Goal: Task Accomplishment & Management: Complete application form

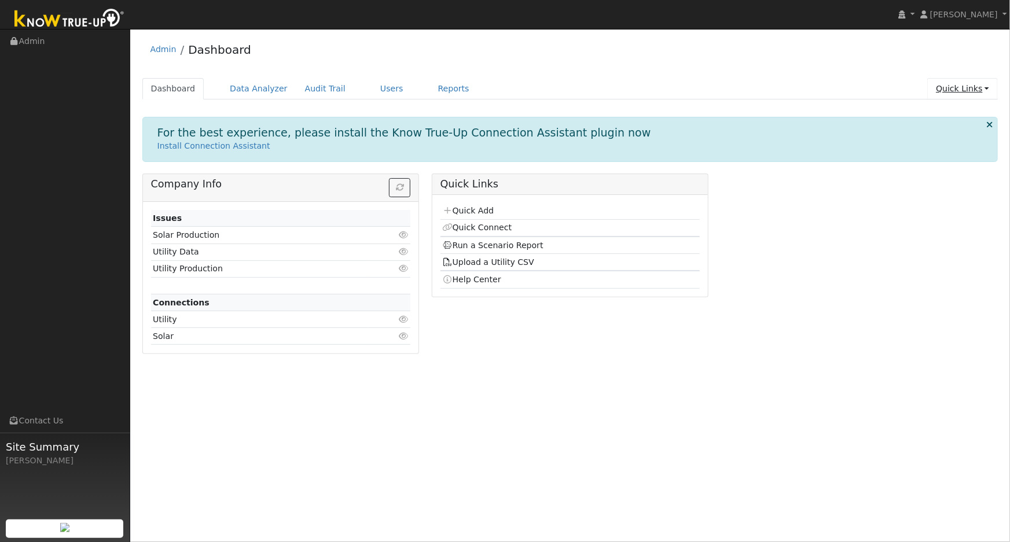
click at [954, 91] on link "Quick Links" at bounding box center [962, 88] width 71 height 21
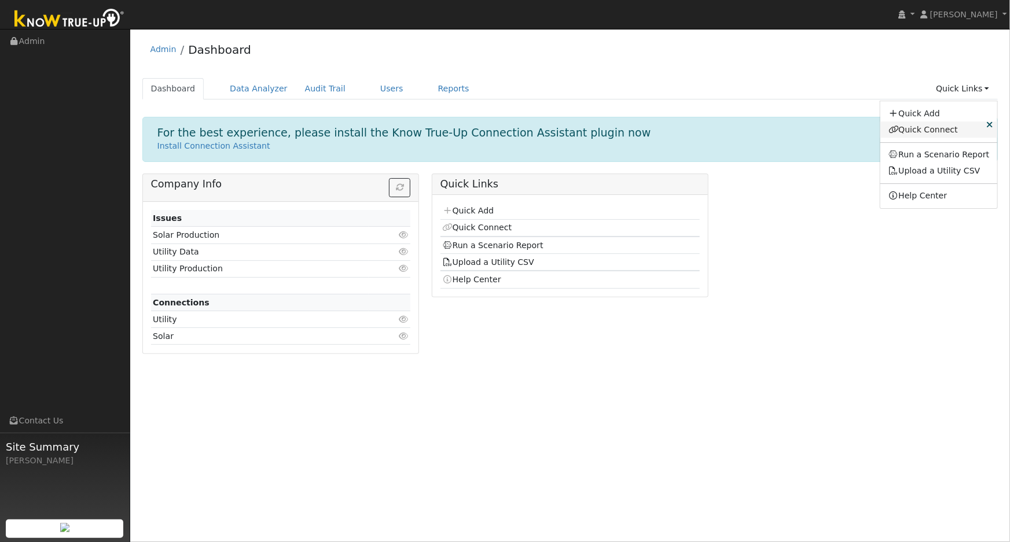
click at [926, 124] on link "Quick Connect" at bounding box center [938, 130] width 117 height 16
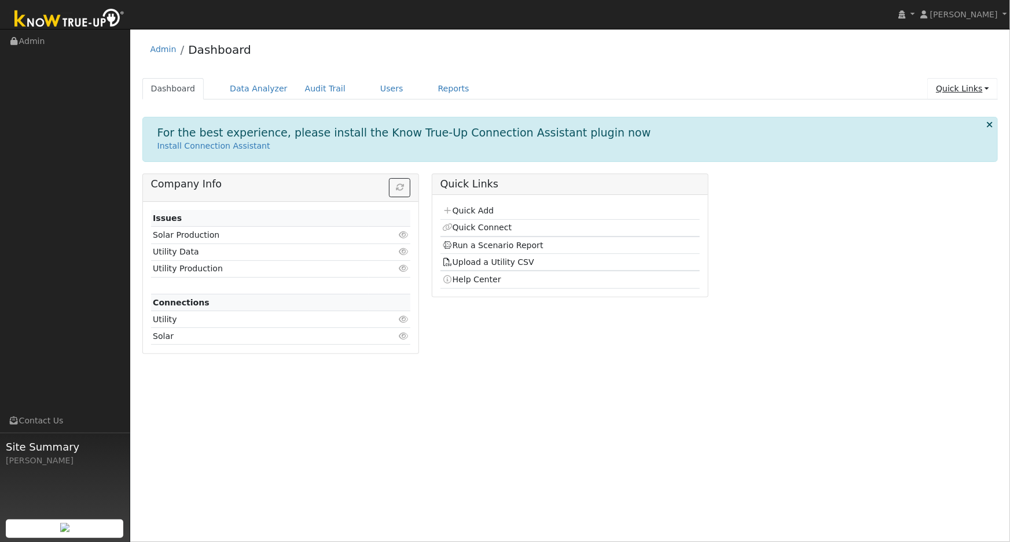
click at [966, 89] on link "Quick Links" at bounding box center [962, 88] width 71 height 21
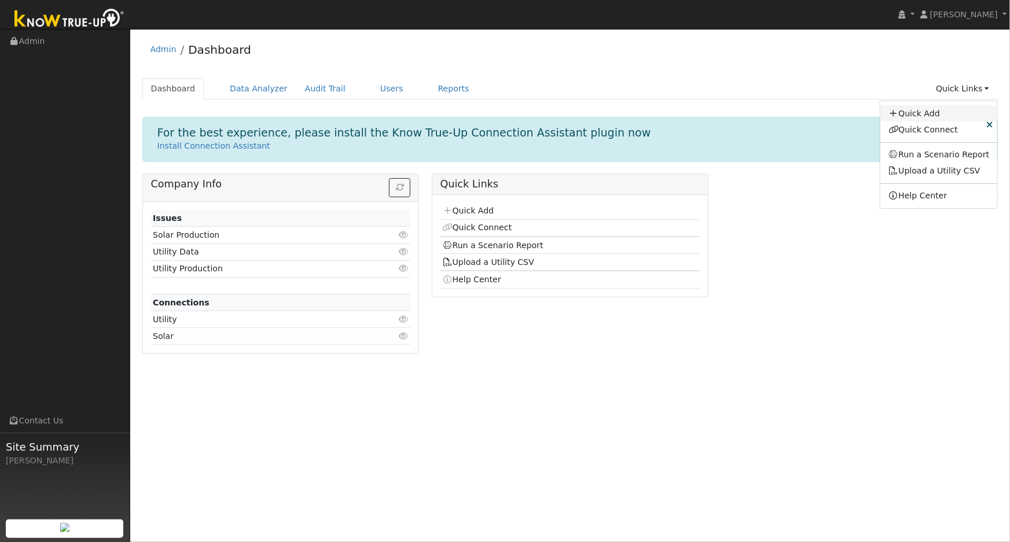
click at [941, 111] on link "Quick Add" at bounding box center [938, 113] width 117 height 16
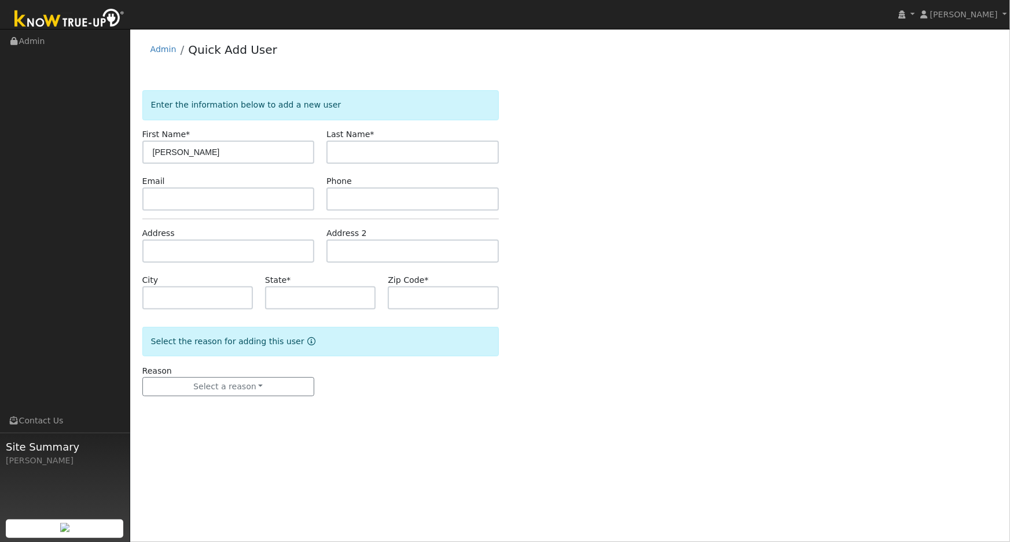
type input "[PERSON_NAME]"
type input "Champion"
click at [259, 198] on input "text" at bounding box center [228, 198] width 172 height 23
type input "[EMAIL_ADDRESS][DOMAIN_NAME]"
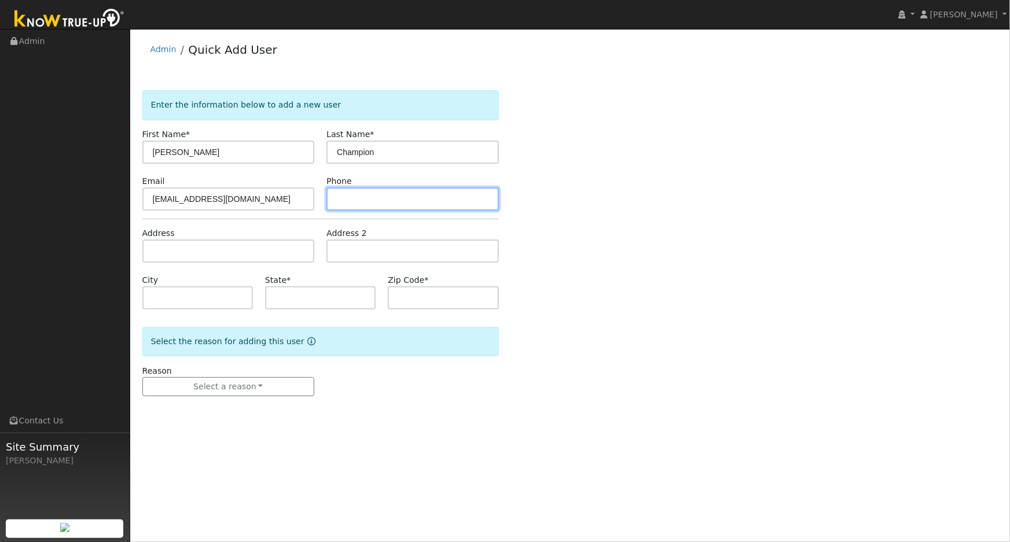
click at [398, 207] on input "text" at bounding box center [412, 198] width 172 height 23
type input "[PHONE_NUMBER]"
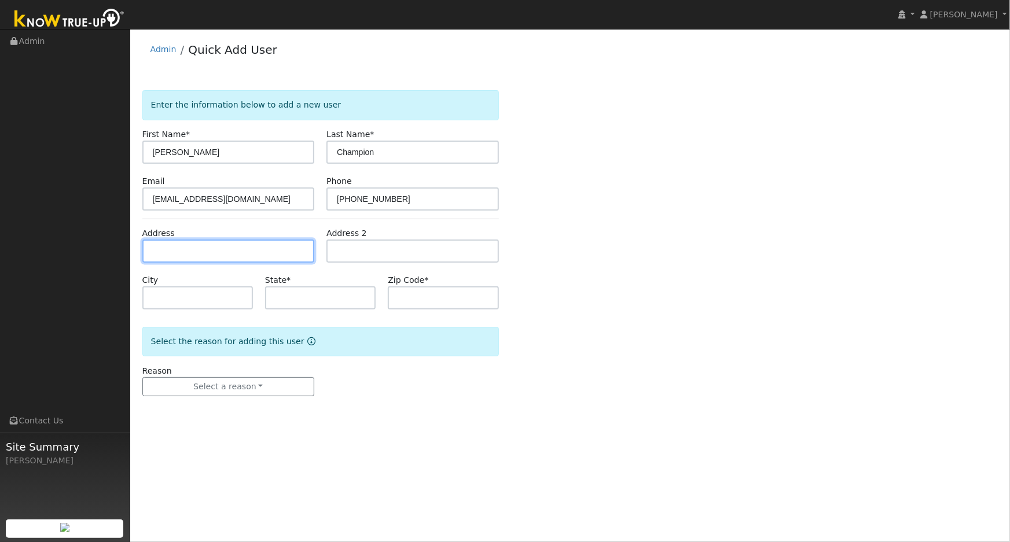
click at [223, 242] on input "text" at bounding box center [228, 251] width 172 height 23
type input "[STREET_ADDRESS]"
type input "Lakeside"
type input "CA"
type input "92040"
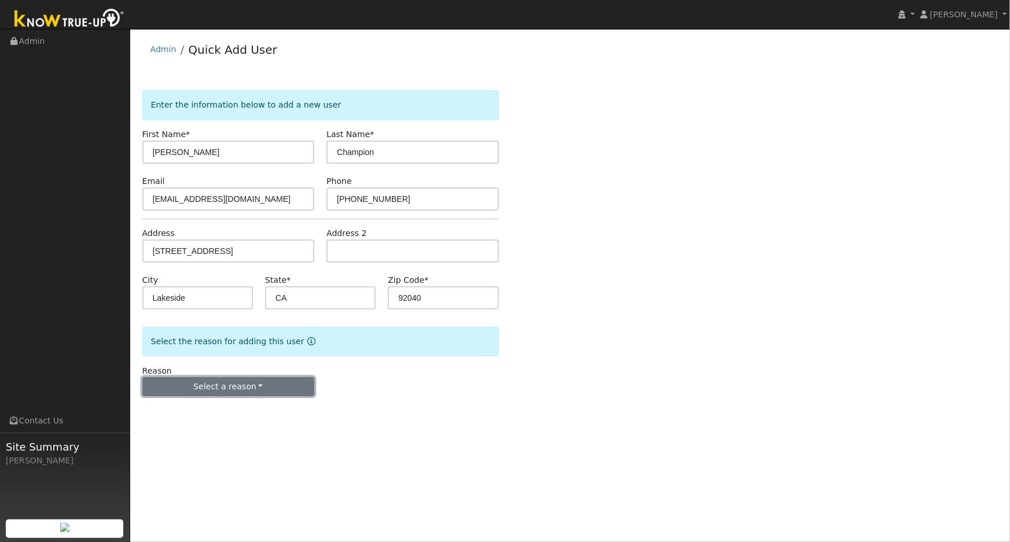
click at [229, 391] on button "Select a reason" at bounding box center [228, 387] width 172 height 20
click at [203, 416] on link "New lead" at bounding box center [207, 410] width 128 height 16
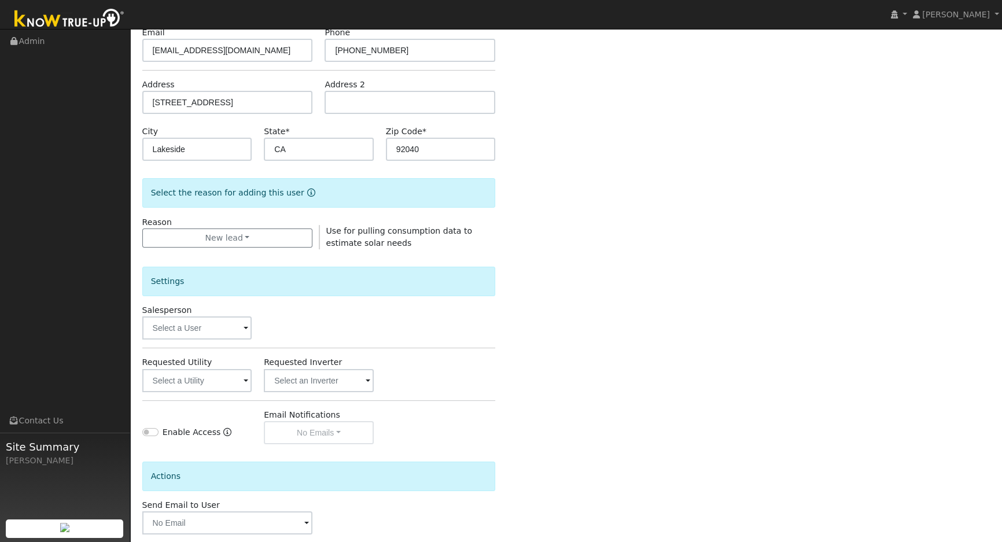
scroll to position [206, 0]
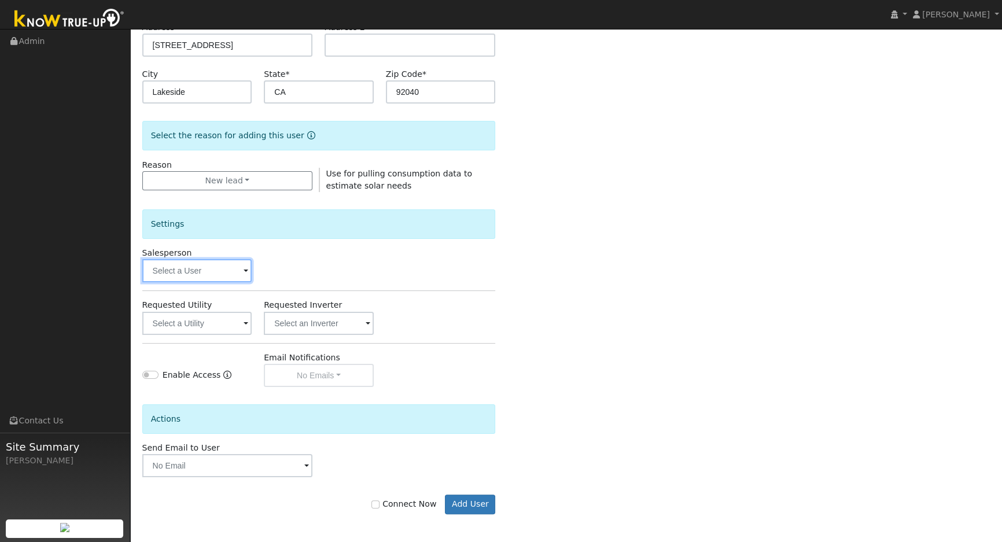
click at [218, 271] on input "text" at bounding box center [197, 270] width 110 height 23
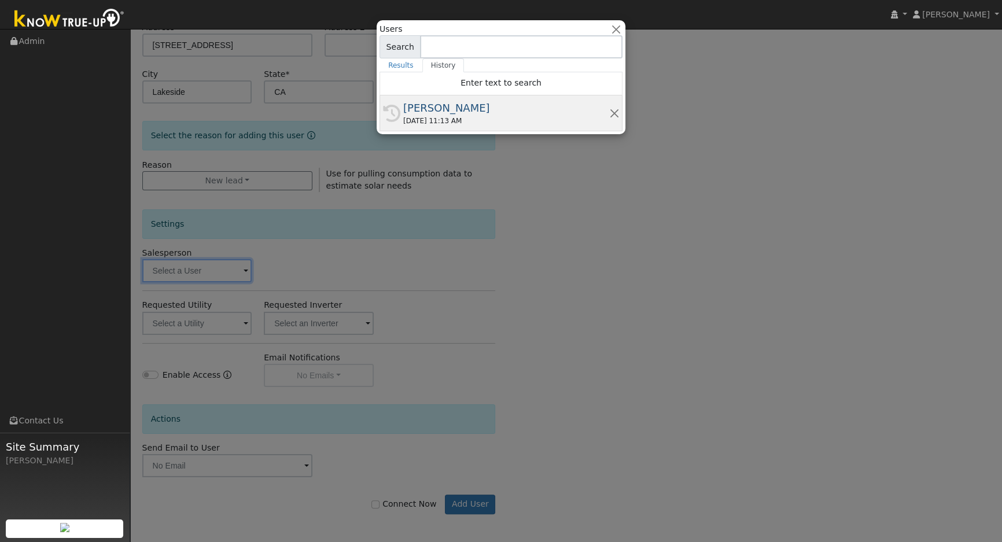
click at [439, 117] on div "09/10/2025 11:13 AM" at bounding box center [506, 121] width 206 height 10
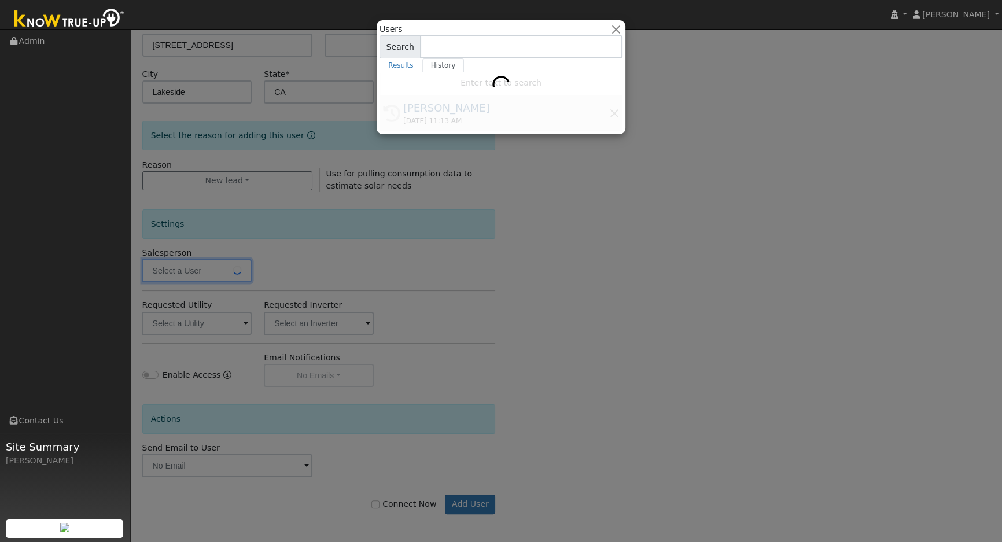
type input "[PERSON_NAME]"
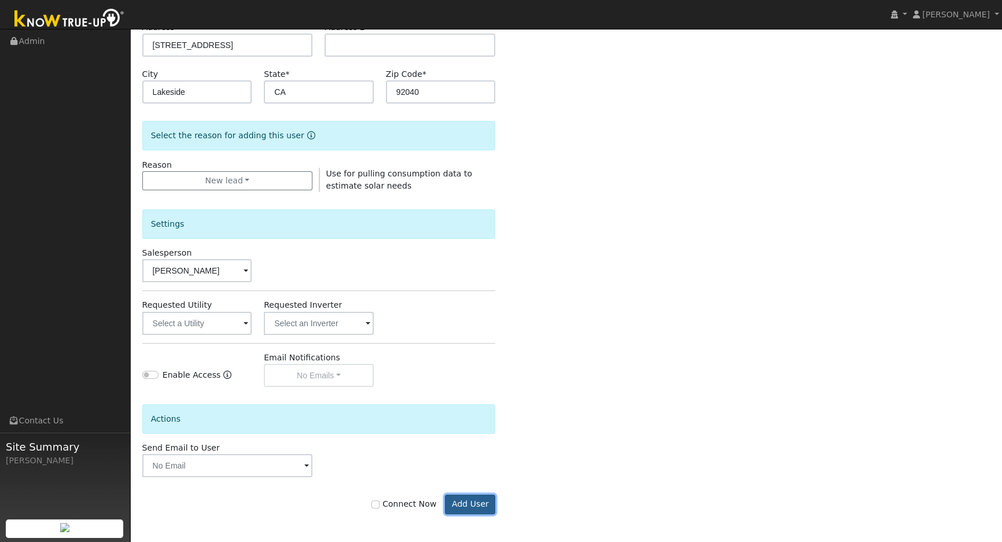
click at [487, 503] on button "Add User" at bounding box center [470, 505] width 50 height 20
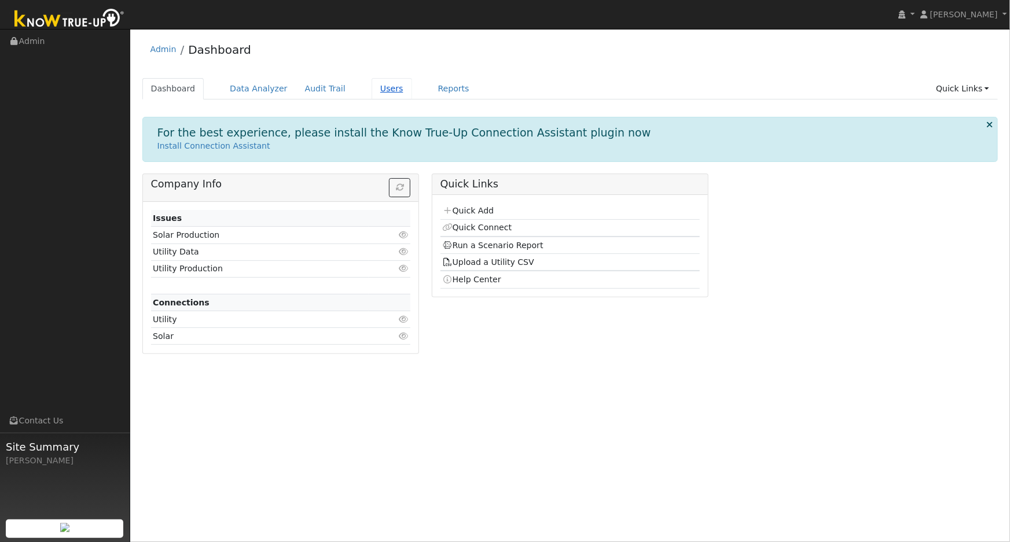
click at [371, 89] on link "Users" at bounding box center [391, 88] width 41 height 21
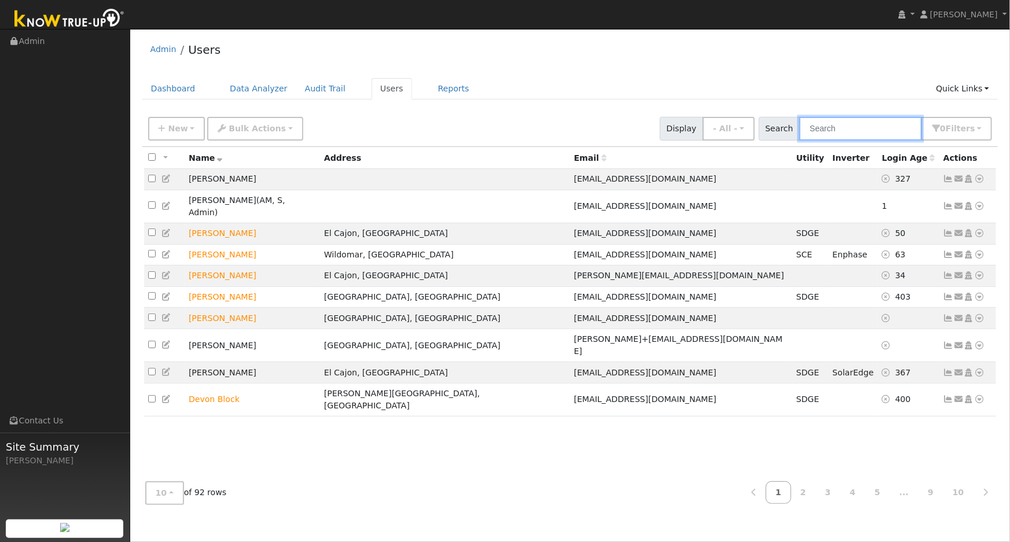
click at [835, 123] on input "text" at bounding box center [860, 129] width 123 height 24
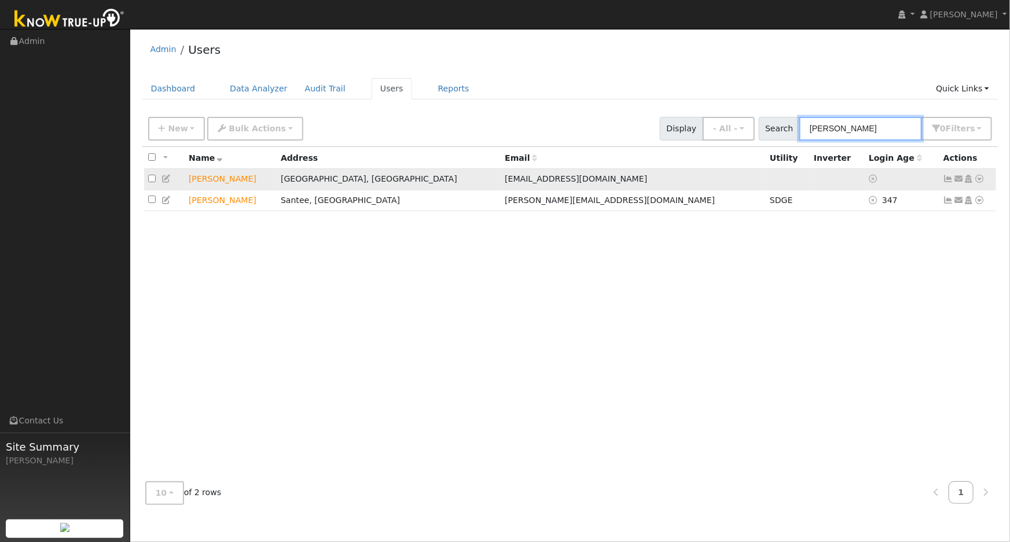
type input "eli"
click at [955, 181] on icon at bounding box center [959, 179] width 10 height 8
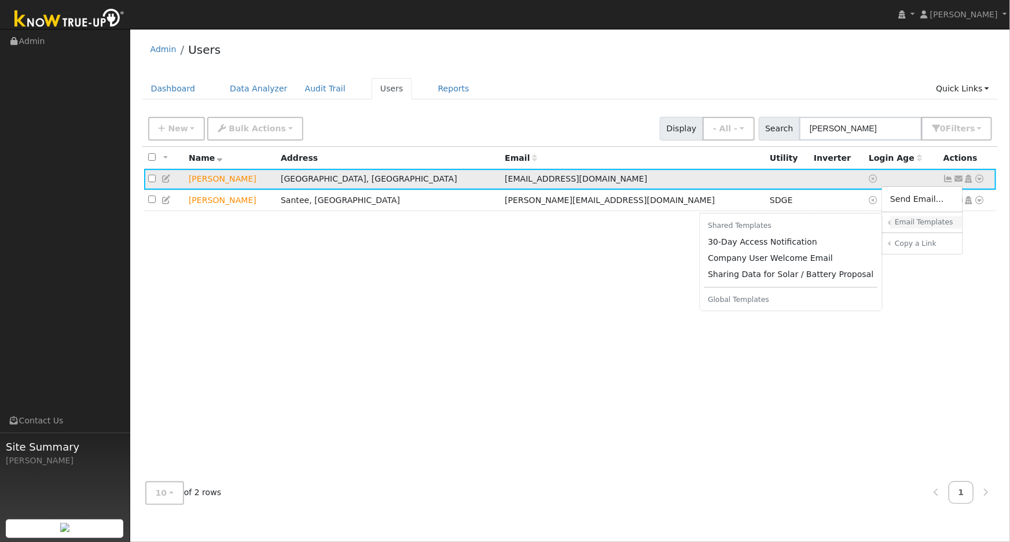
click at [923, 224] on h6 "Email Templates" at bounding box center [925, 222] width 60 height 9
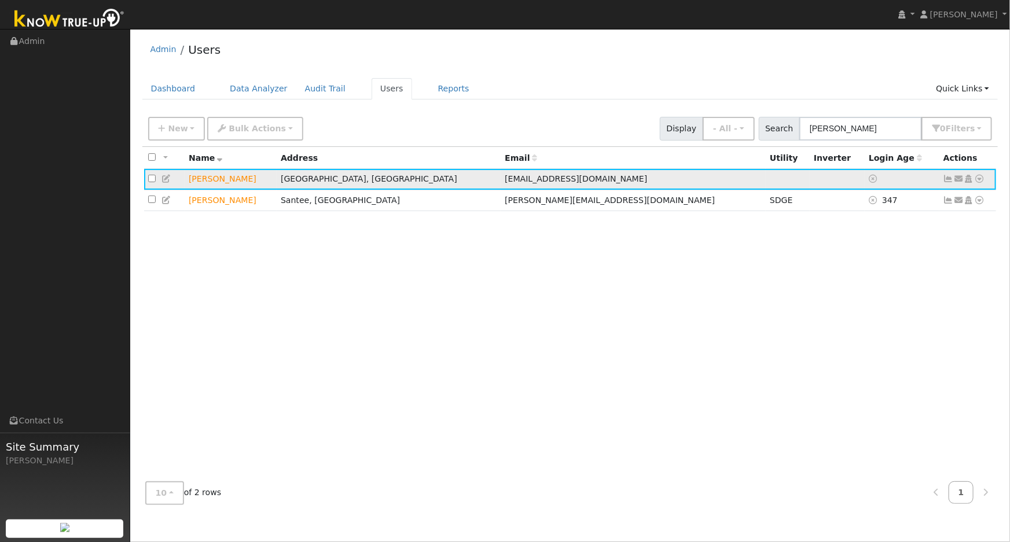
click at [957, 178] on icon at bounding box center [959, 179] width 10 height 8
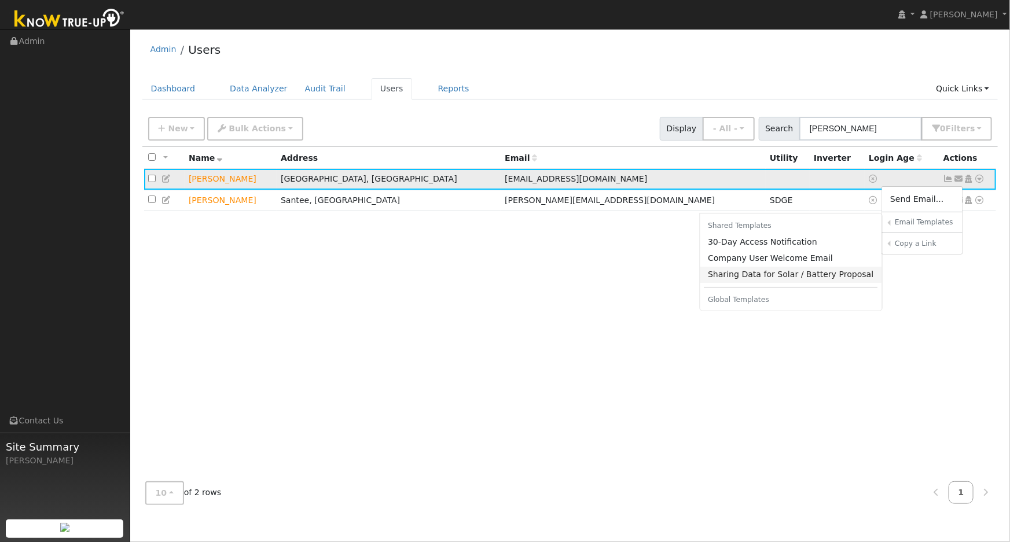
click at [781, 276] on link "Sharing Data for Solar / Battery Proposal" at bounding box center [791, 275] width 182 height 16
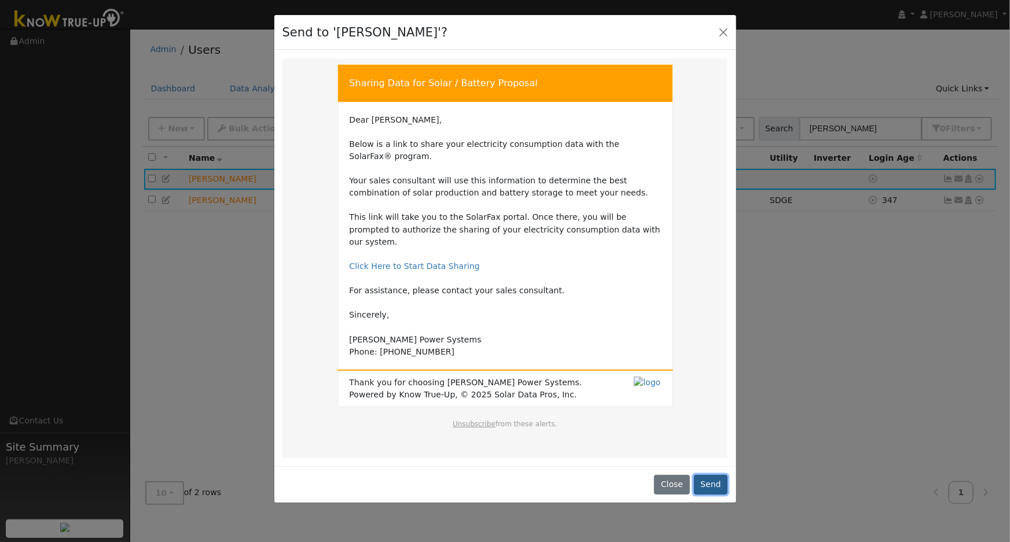
click at [716, 475] on button "Send" at bounding box center [711, 485] width 34 height 20
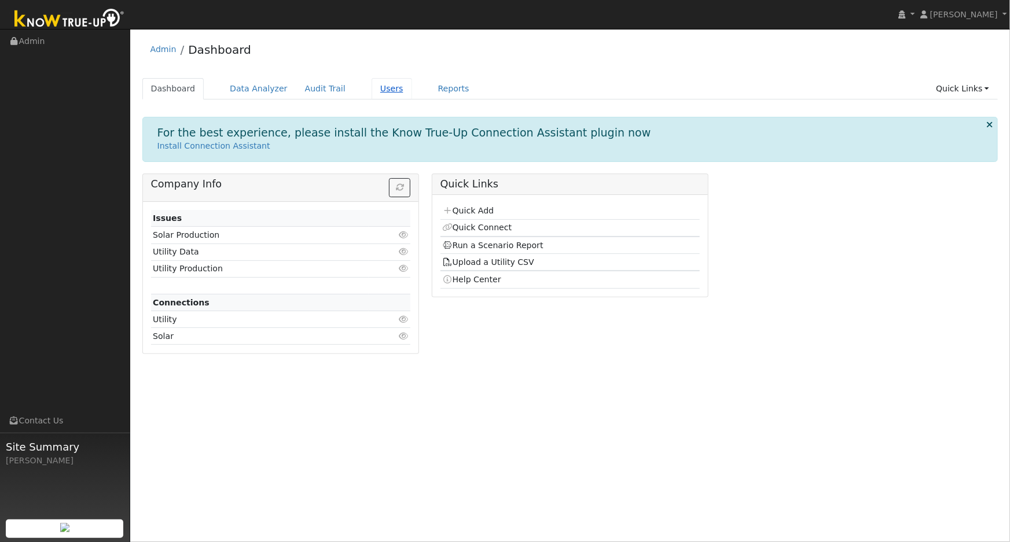
click at [381, 90] on link "Users" at bounding box center [391, 88] width 41 height 21
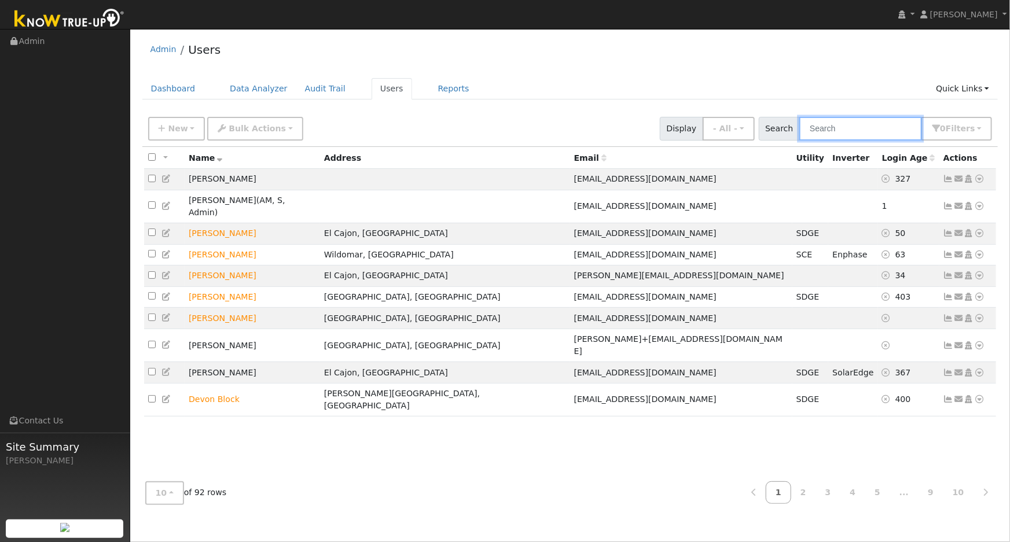
click at [845, 131] on input "text" at bounding box center [860, 129] width 123 height 24
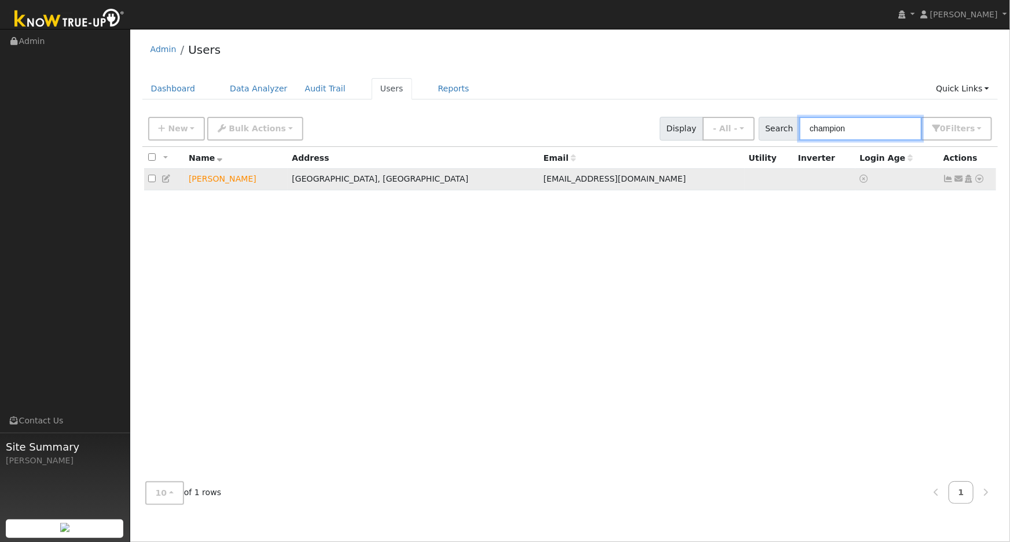
type input "champion"
click at [588, 185] on td "[EMAIL_ADDRESS][DOMAIN_NAME]" at bounding box center [641, 179] width 205 height 21
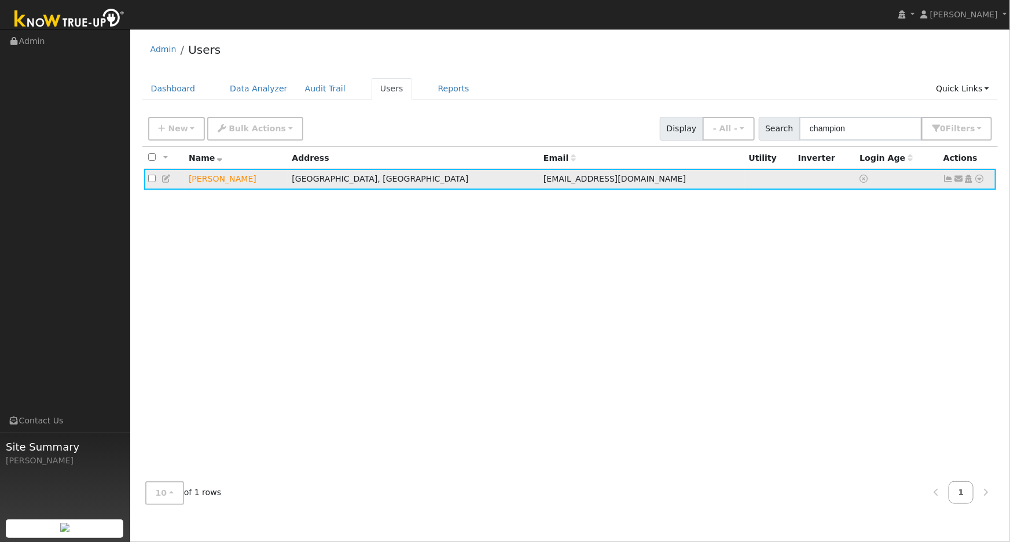
click at [170, 179] on icon at bounding box center [166, 179] width 10 height 8
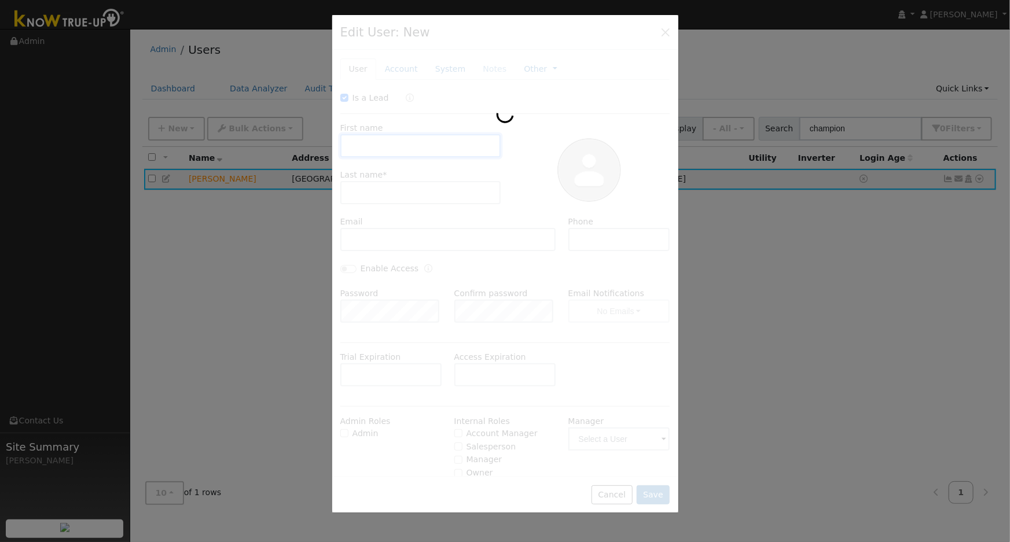
checkbox input "true"
type input "Elizabeth"
type input "Champion"
type input "elizabethchampion@gmail.com"
type input "619-890-3854"
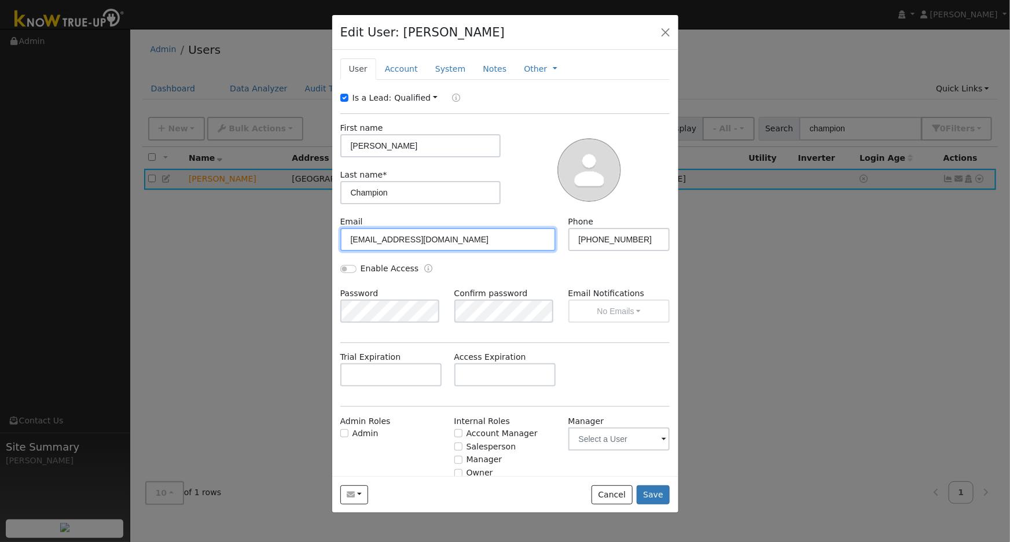
click at [444, 240] on input "elizabethchampion@gmail.com" at bounding box center [448, 239] width 216 height 23
type input "elizabethchampion@hotmail.com"
click at [659, 498] on button "Save" at bounding box center [654, 495] width 34 height 20
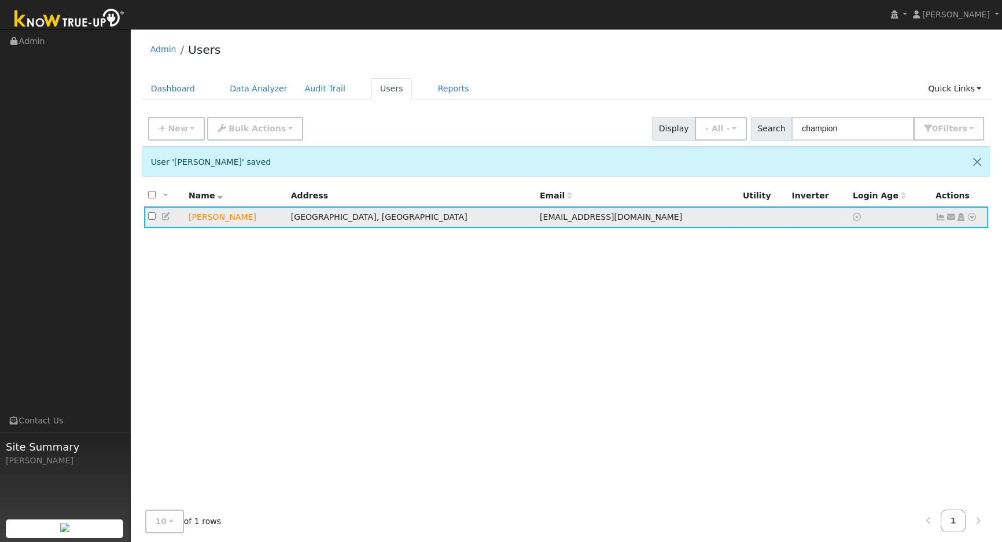
click at [951, 220] on icon at bounding box center [951, 217] width 10 height 8
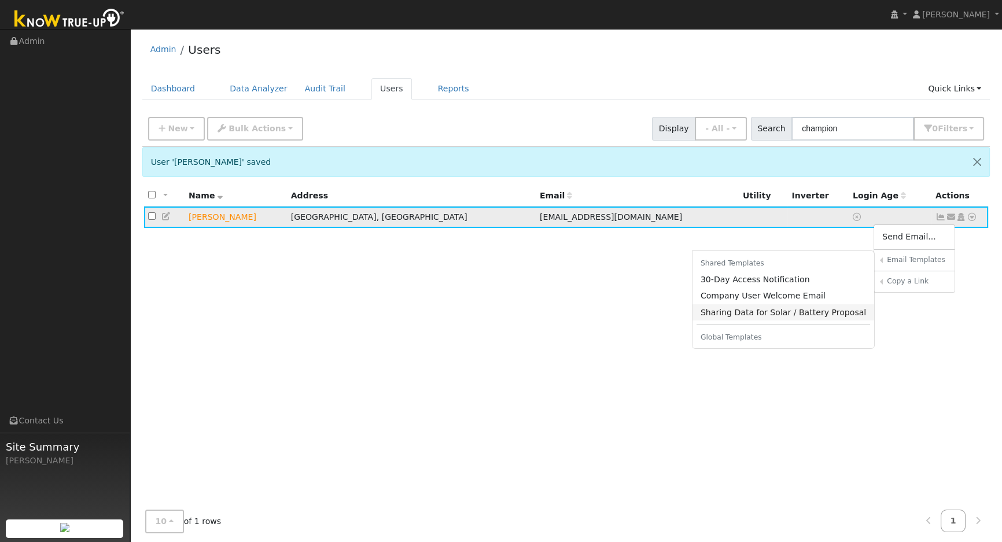
click at [741, 315] on link "Sharing Data for Solar / Battery Proposal" at bounding box center [784, 312] width 182 height 16
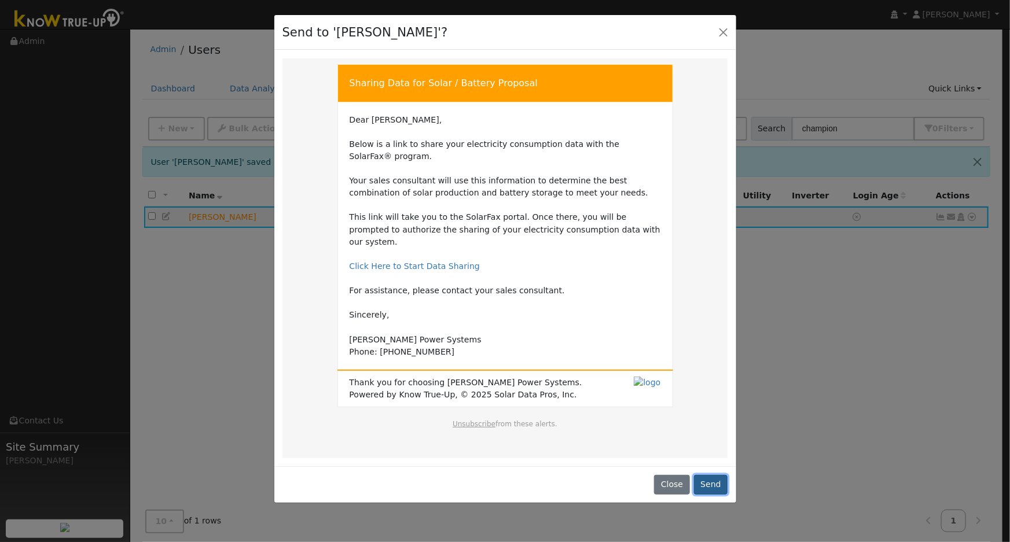
click at [720, 475] on button "Send" at bounding box center [711, 485] width 34 height 20
